Goal: Find contact information

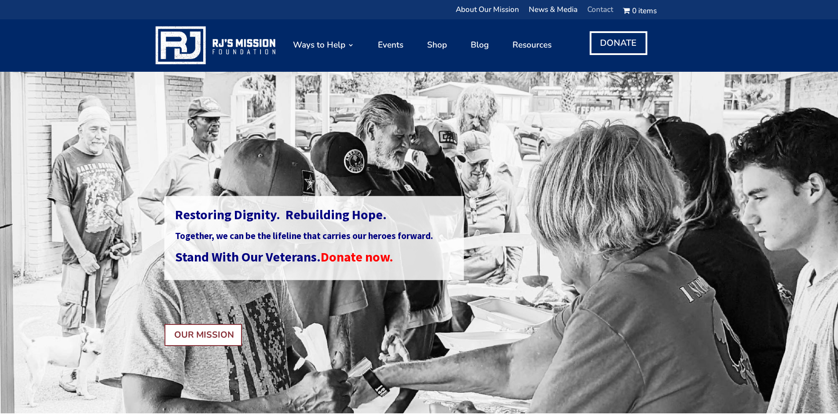
click at [600, 10] on link "Contact" at bounding box center [600, 12] width 26 height 11
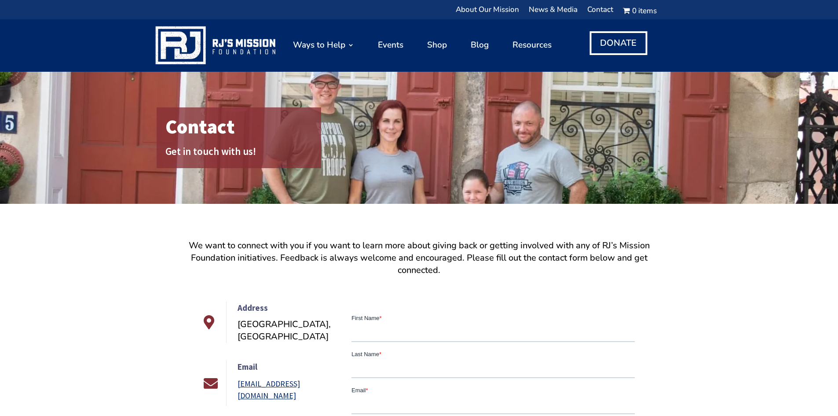
click at [281, 378] on link "[EMAIL_ADDRESS][DOMAIN_NAME]" at bounding box center [268, 389] width 62 height 22
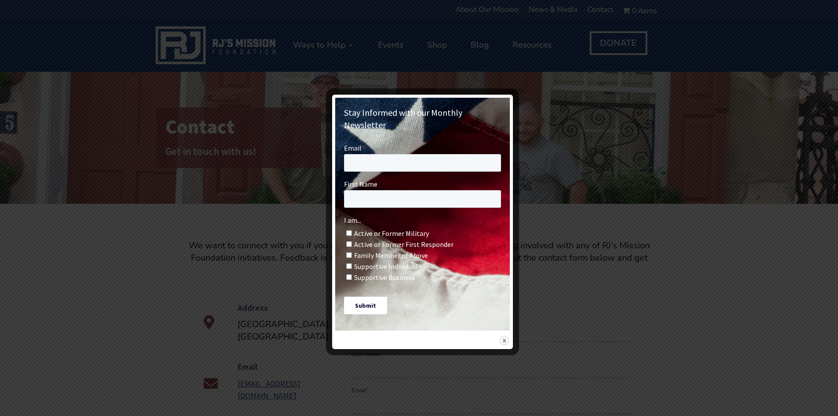
click at [504, 335] on img at bounding box center [503, 339] width 9 height 9
